Goal: Transaction & Acquisition: Purchase product/service

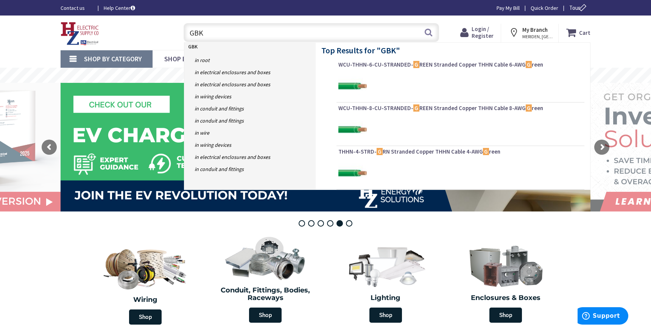
type input "GBKP"
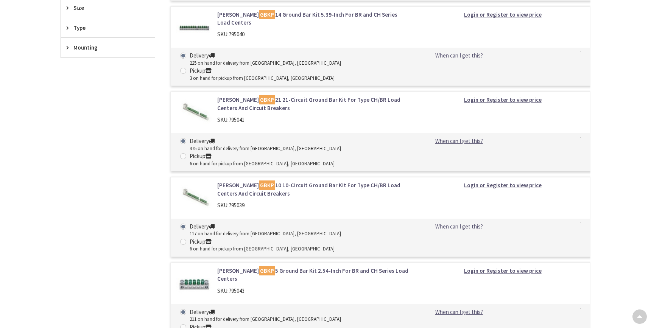
click at [365, 267] on link "Eaton GBKP 5 Ground Bar Kit 2.54-Inch For BR and CH Series Load Centers" at bounding box center [313, 275] width 193 height 16
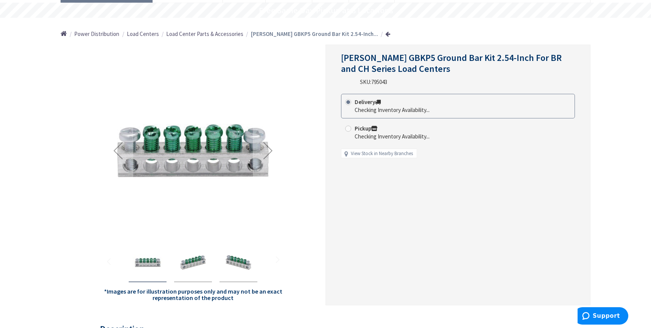
scroll to position [227, 0]
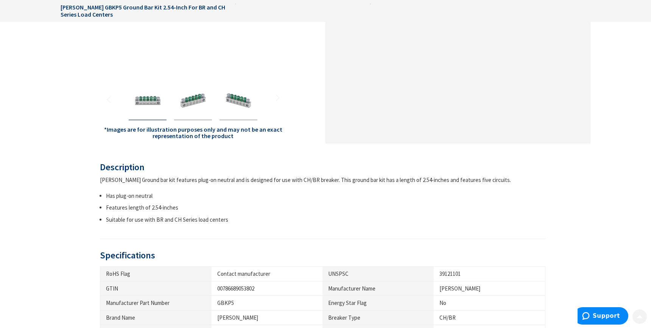
type input "[GEOGRAPHIC_DATA][STREET_ADDRESS][GEOGRAPHIC_DATA]"
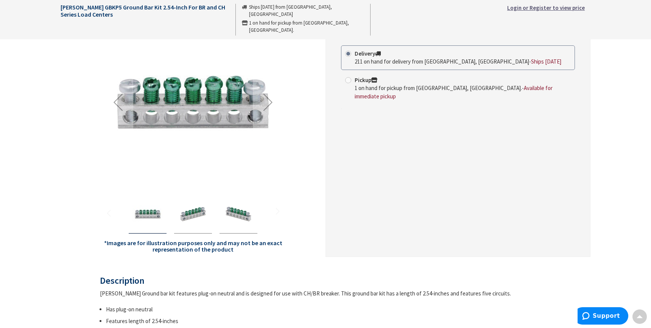
scroll to position [378, 0]
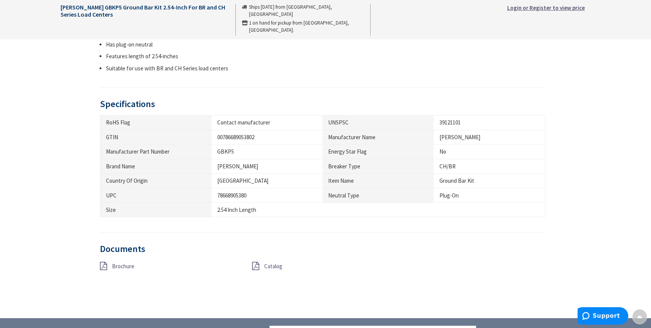
click at [129, 267] on span "Brochure" at bounding box center [123, 266] width 22 height 7
